Goal: Task Accomplishment & Management: Complete application form

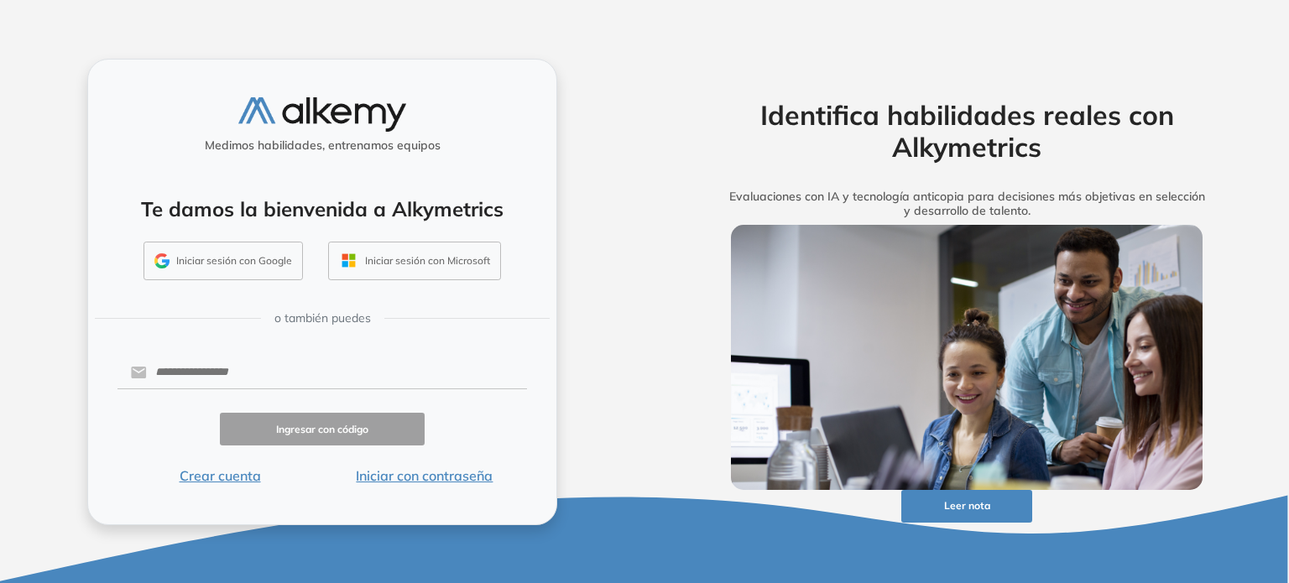
click at [241, 473] on button "Crear cuenta" at bounding box center [219, 476] width 205 height 20
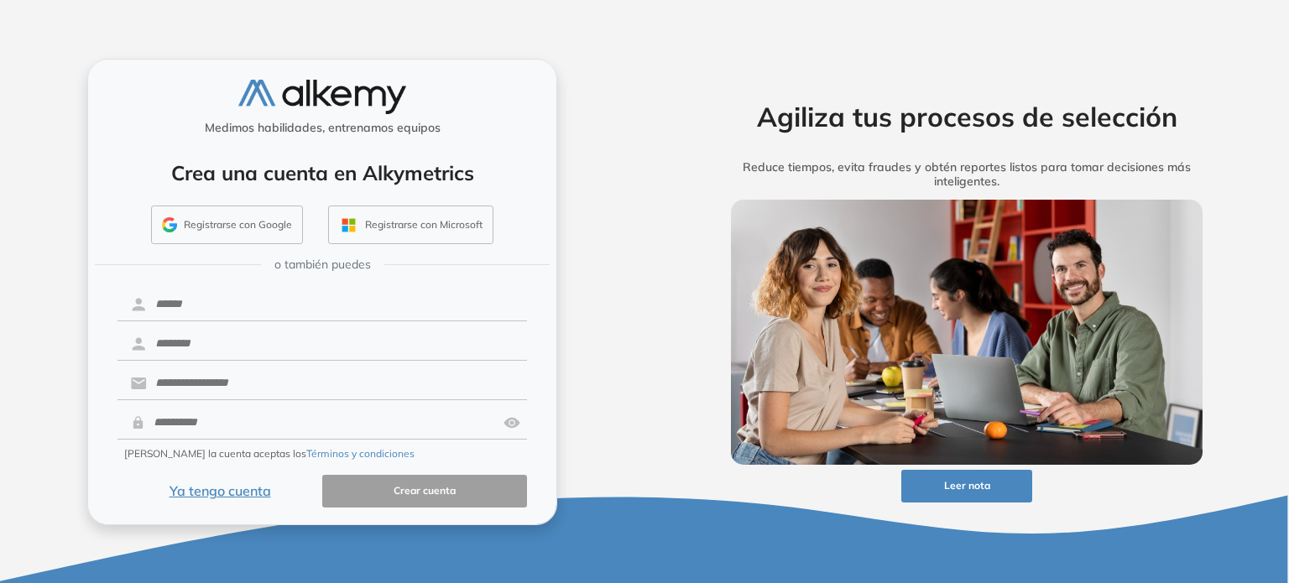
click at [242, 211] on button "Registrarse con Google" at bounding box center [227, 225] width 152 height 39
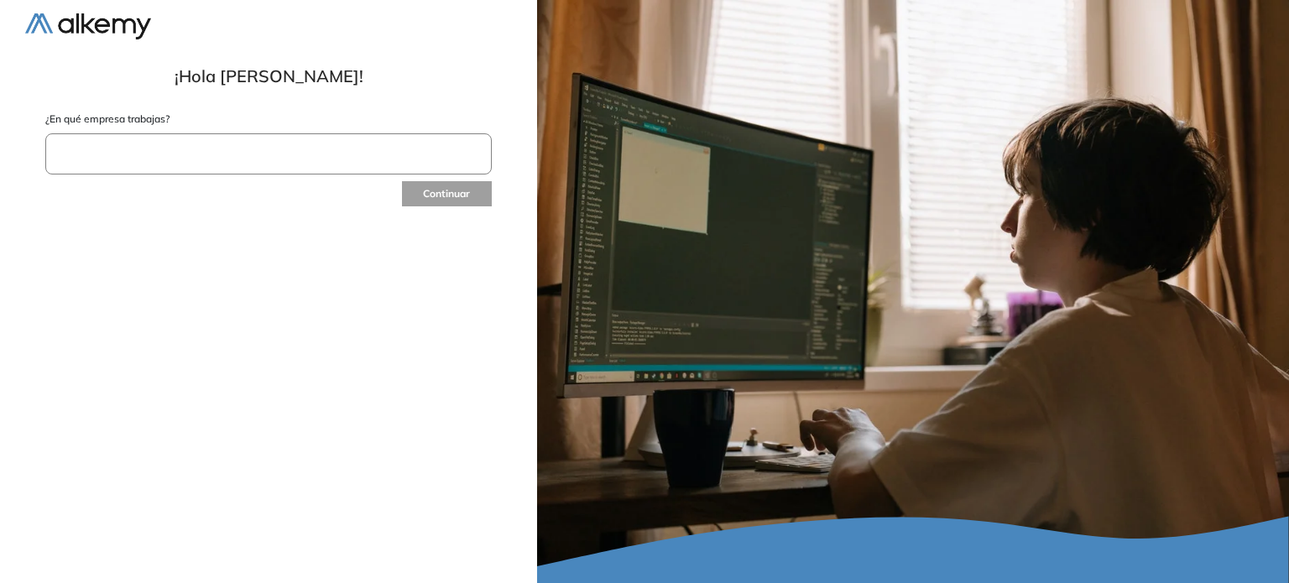
click at [321, 156] on input "text" at bounding box center [268, 153] width 446 height 41
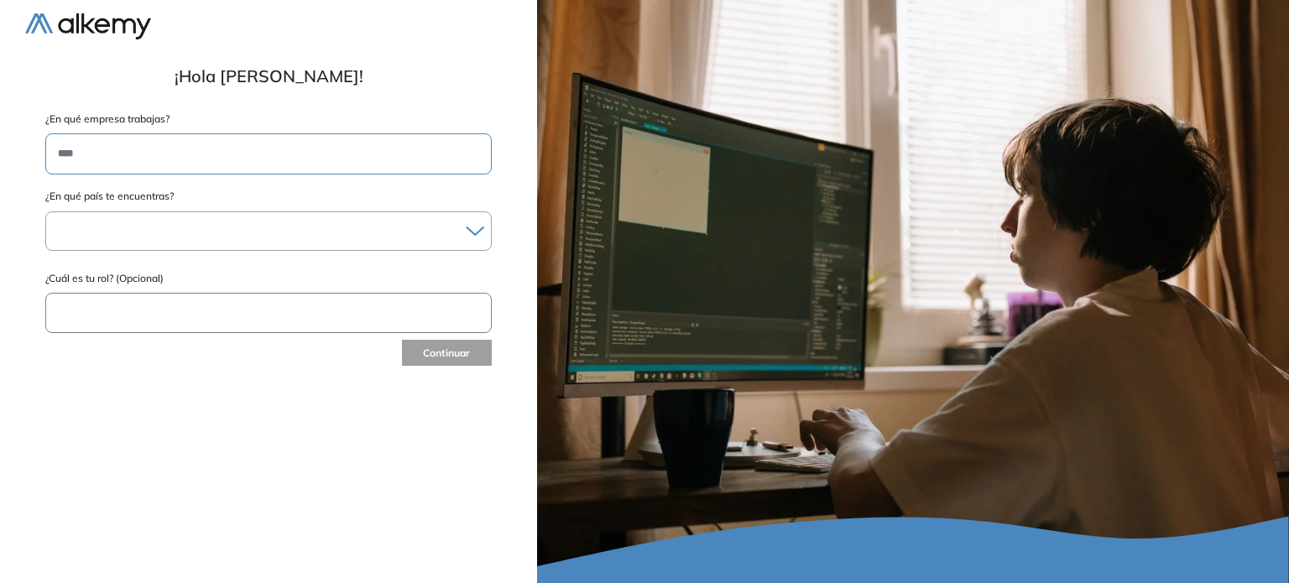
type input "****"
click at [212, 232] on div at bounding box center [268, 231] width 445 height 24
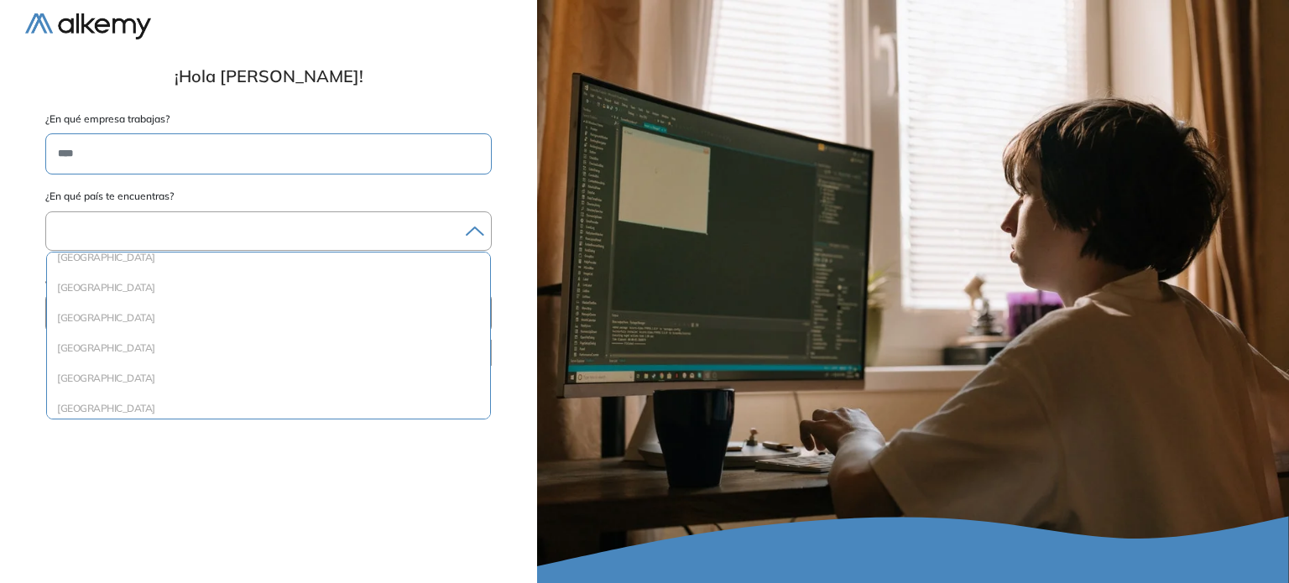
scroll to position [1773, 0]
click at [436, 367] on li "Perú" at bounding box center [269, 374] width 430 height 17
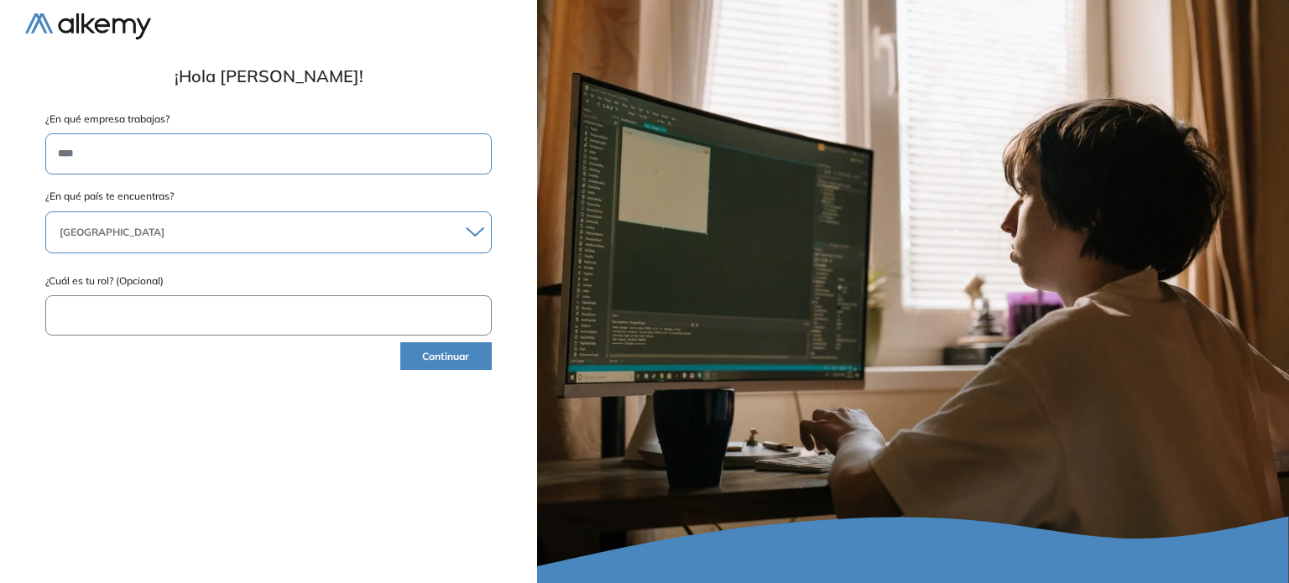
click at [377, 304] on input "text" at bounding box center [268, 315] width 446 height 41
type input "**********"
click at [427, 353] on button "Continuar" at bounding box center [445, 356] width 91 height 28
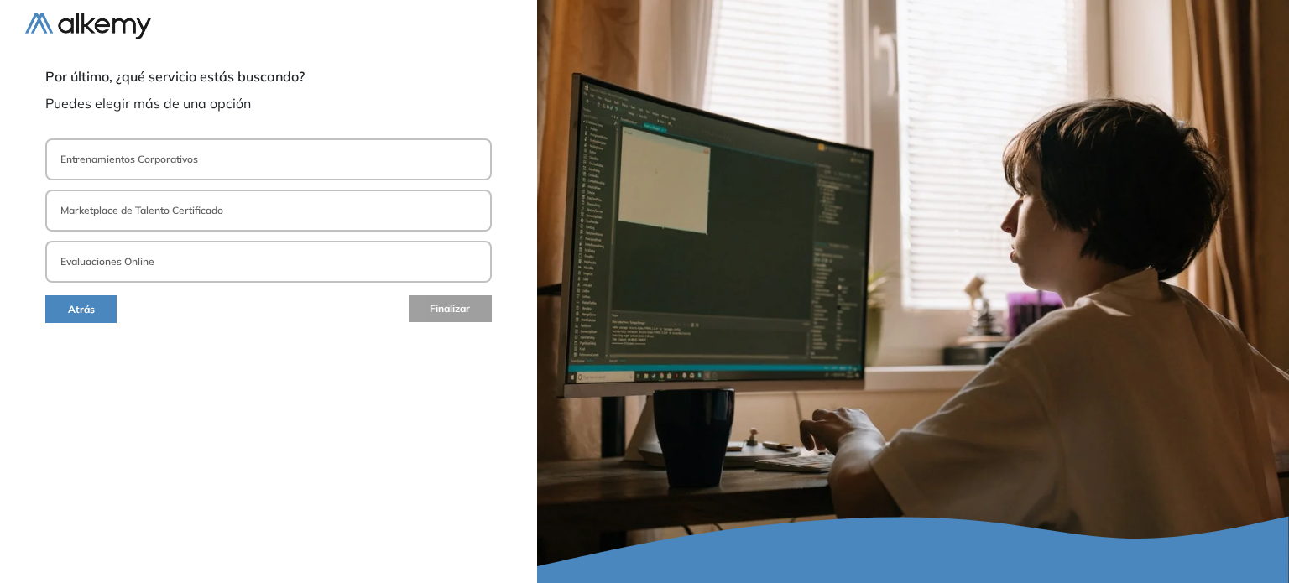
click at [195, 154] on p "Entrenamientos Corporativos" at bounding box center [129, 159] width 138 height 15
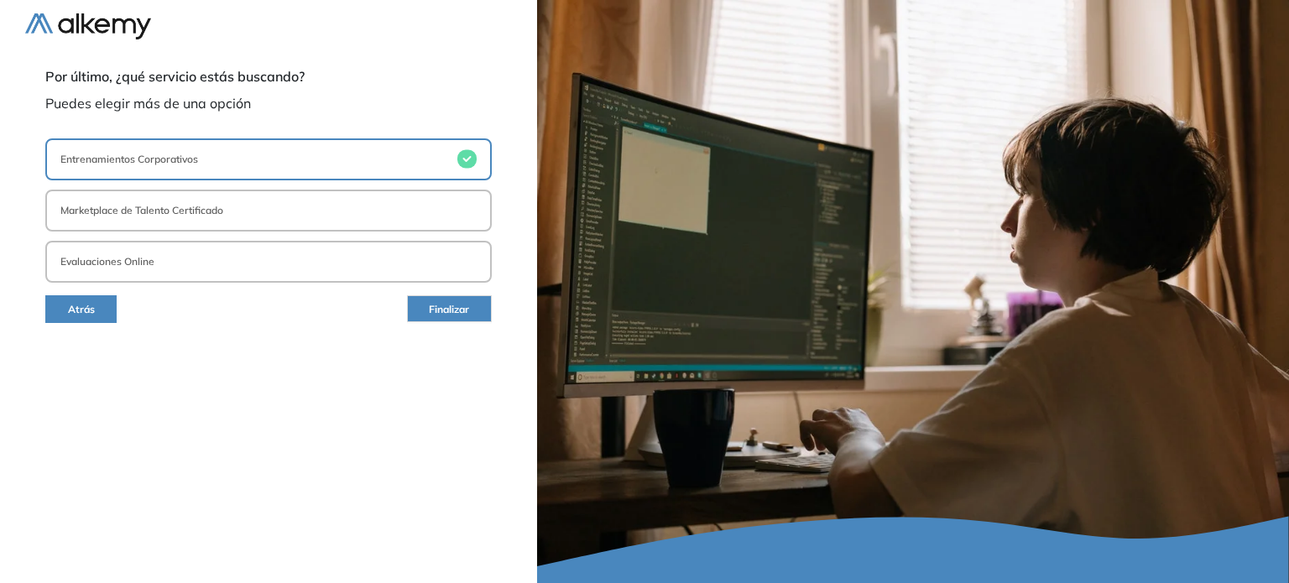
click at [201, 160] on button "Entrenamientos Corporativos" at bounding box center [268, 159] width 446 height 42
